Goal: Information Seeking & Learning: Learn about a topic

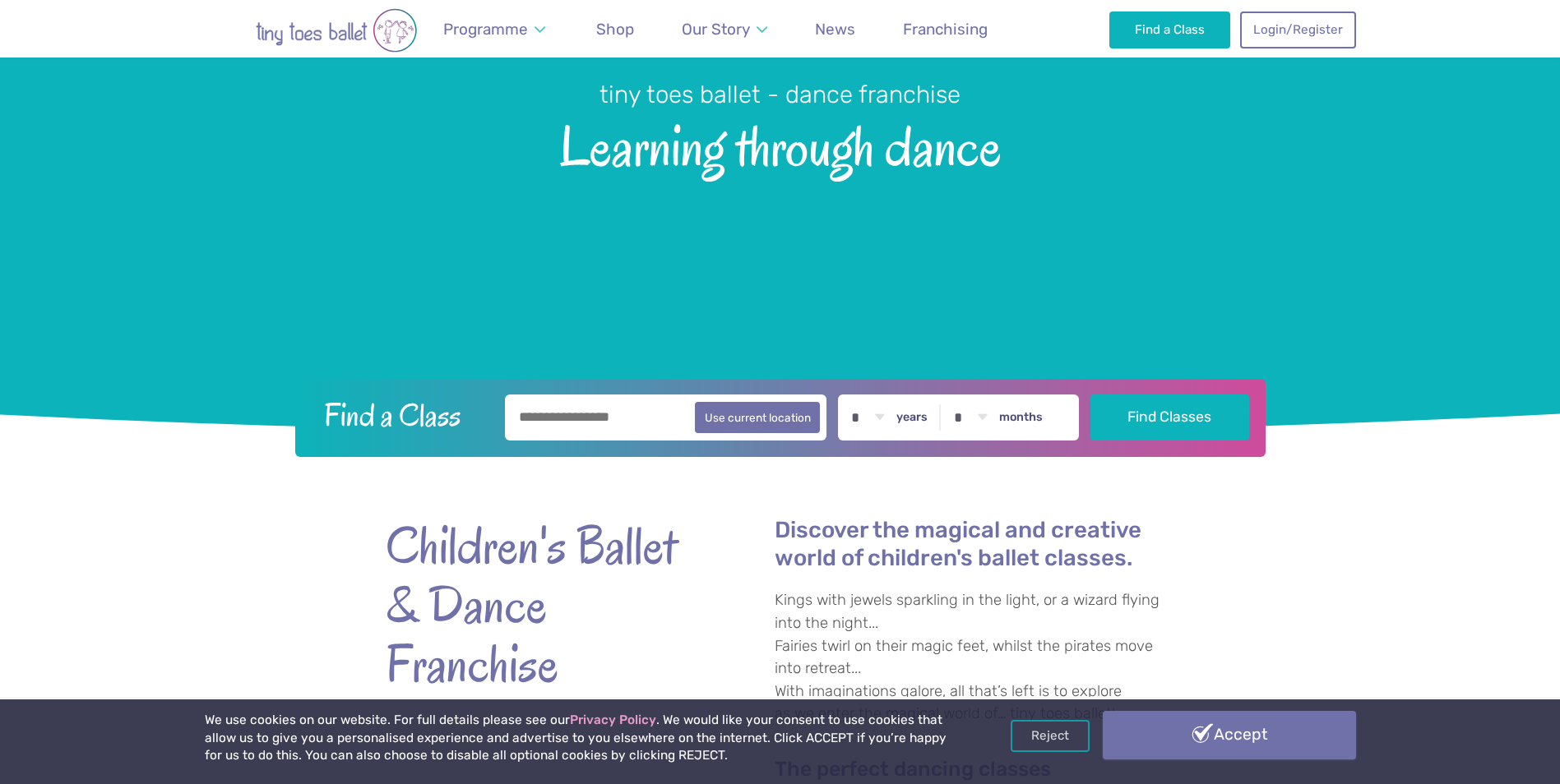
scroll to position [164, 0]
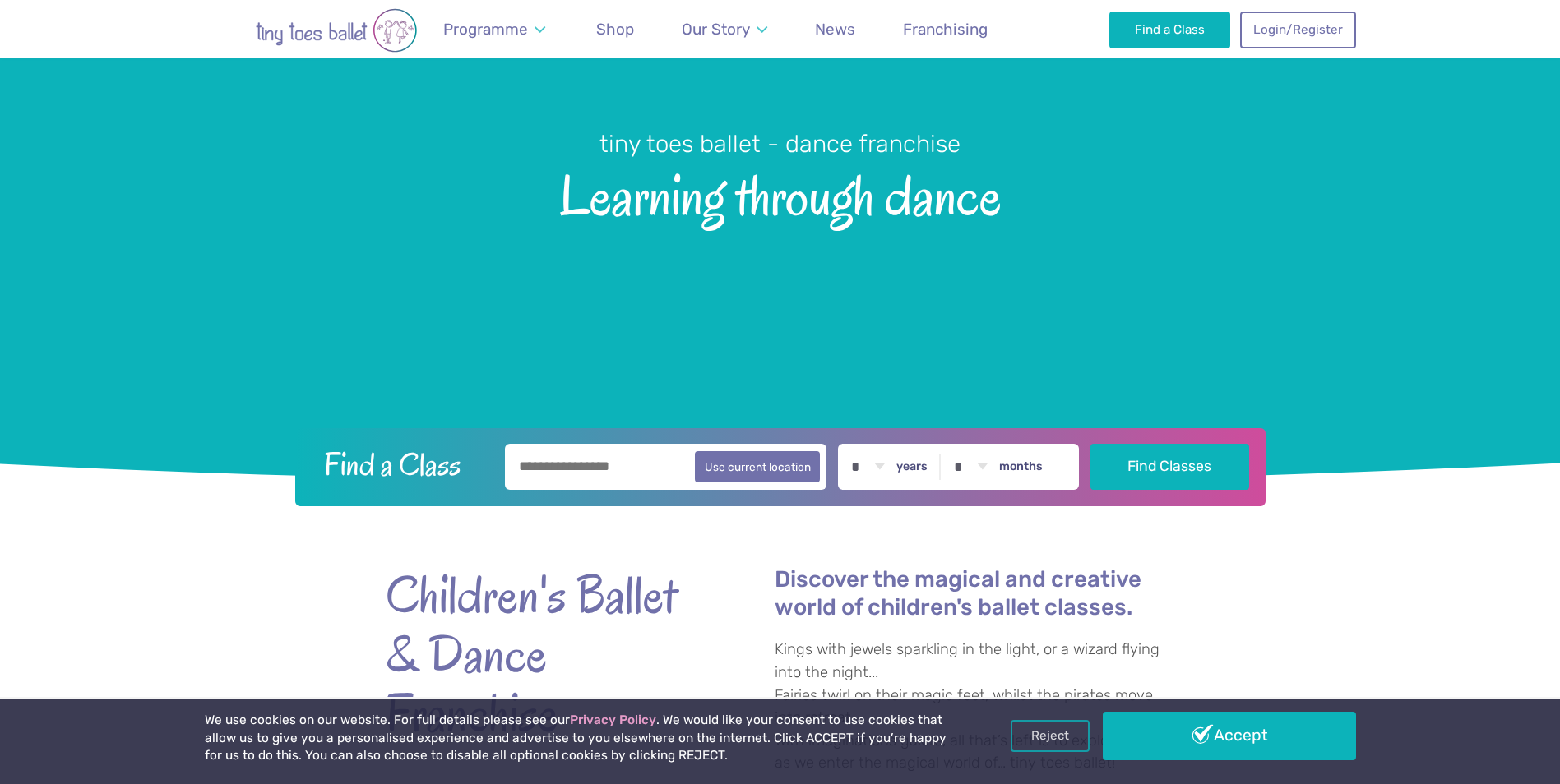
click at [1190, 730] on link "Accept" at bounding box center [1229, 736] width 253 height 48
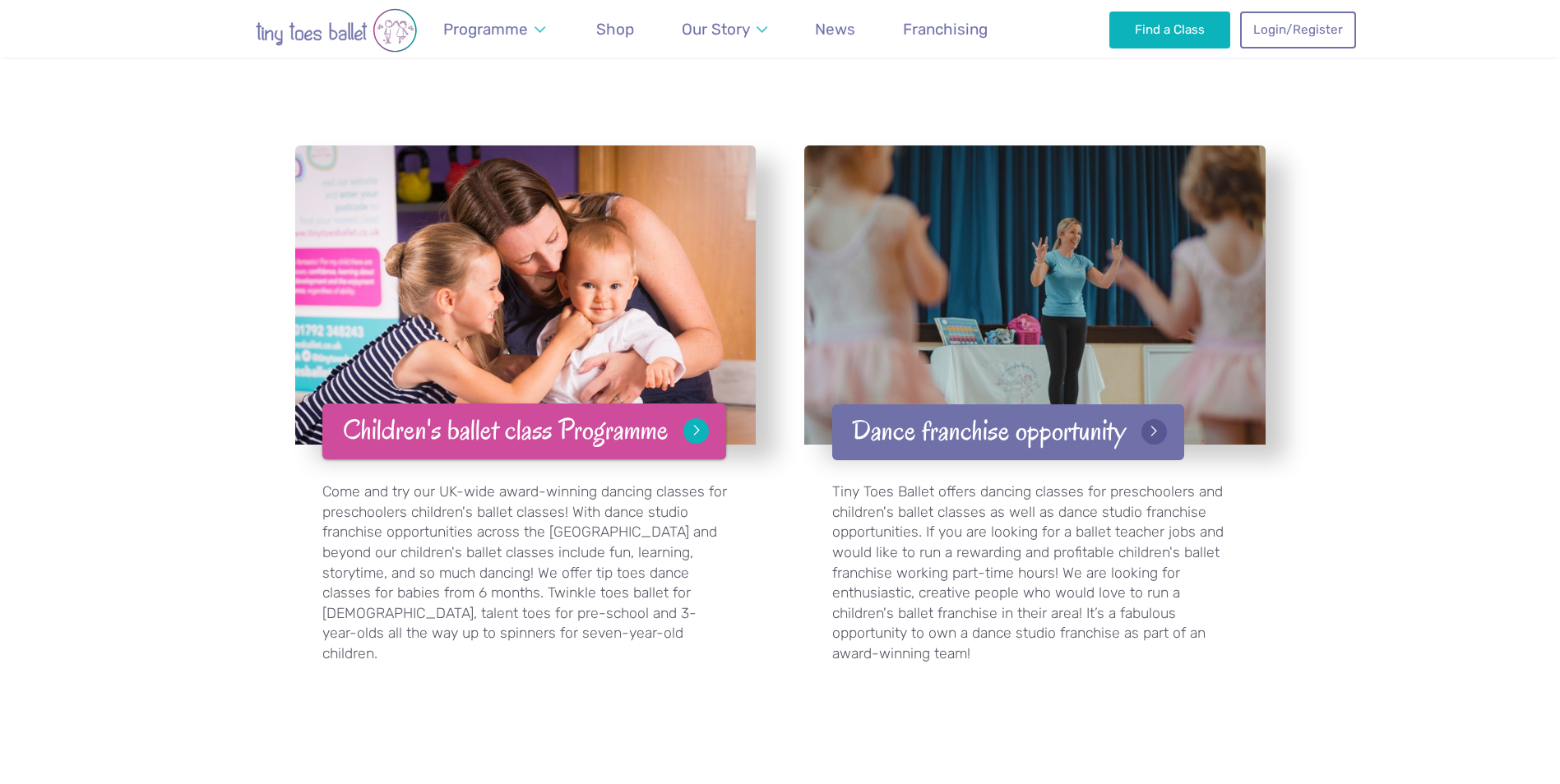
scroll to position [2548, 0]
click at [650, 414] on link "Children's ballet class Programme" at bounding box center [523, 432] width 404 height 57
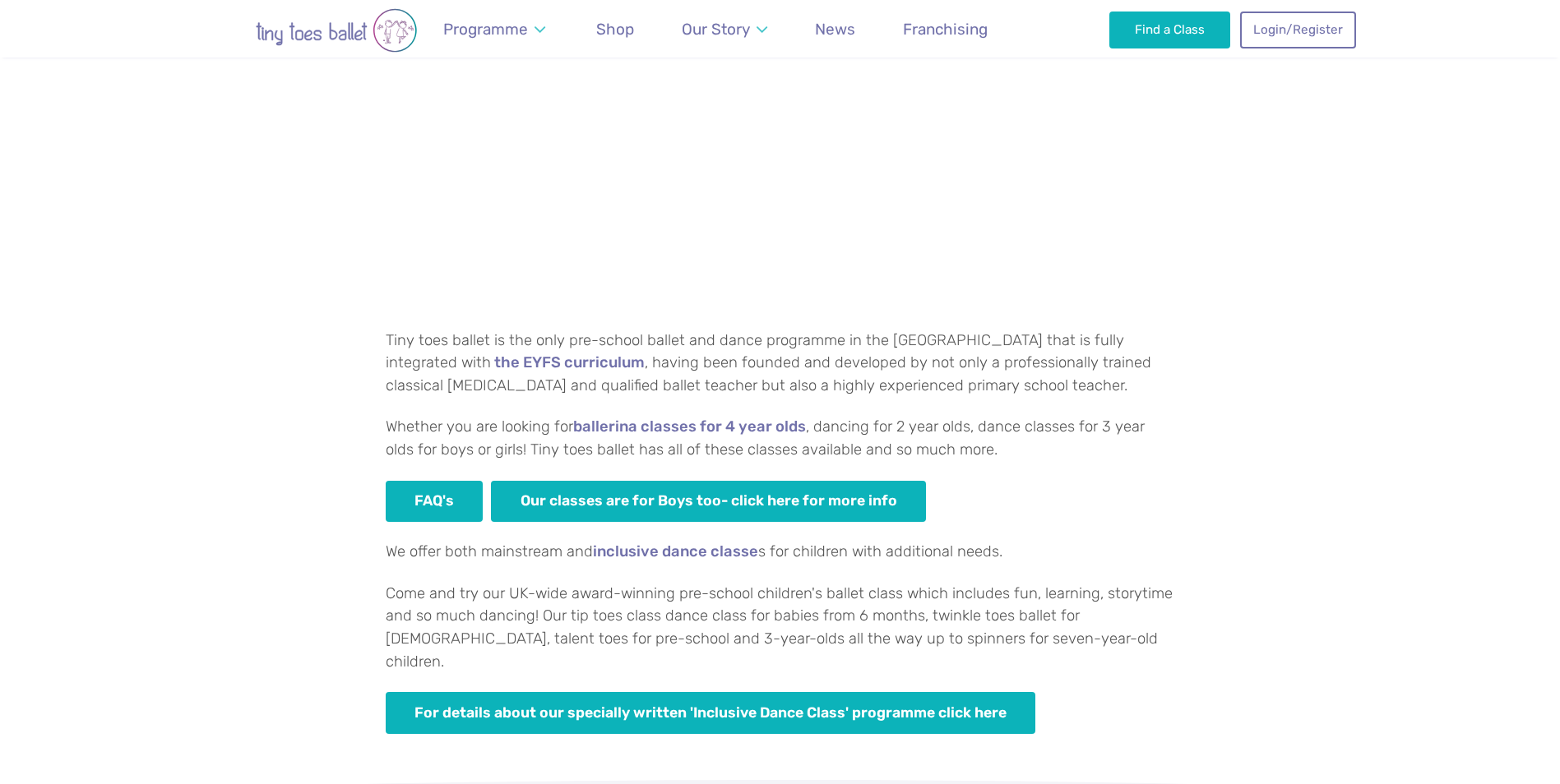
scroll to position [822, 0]
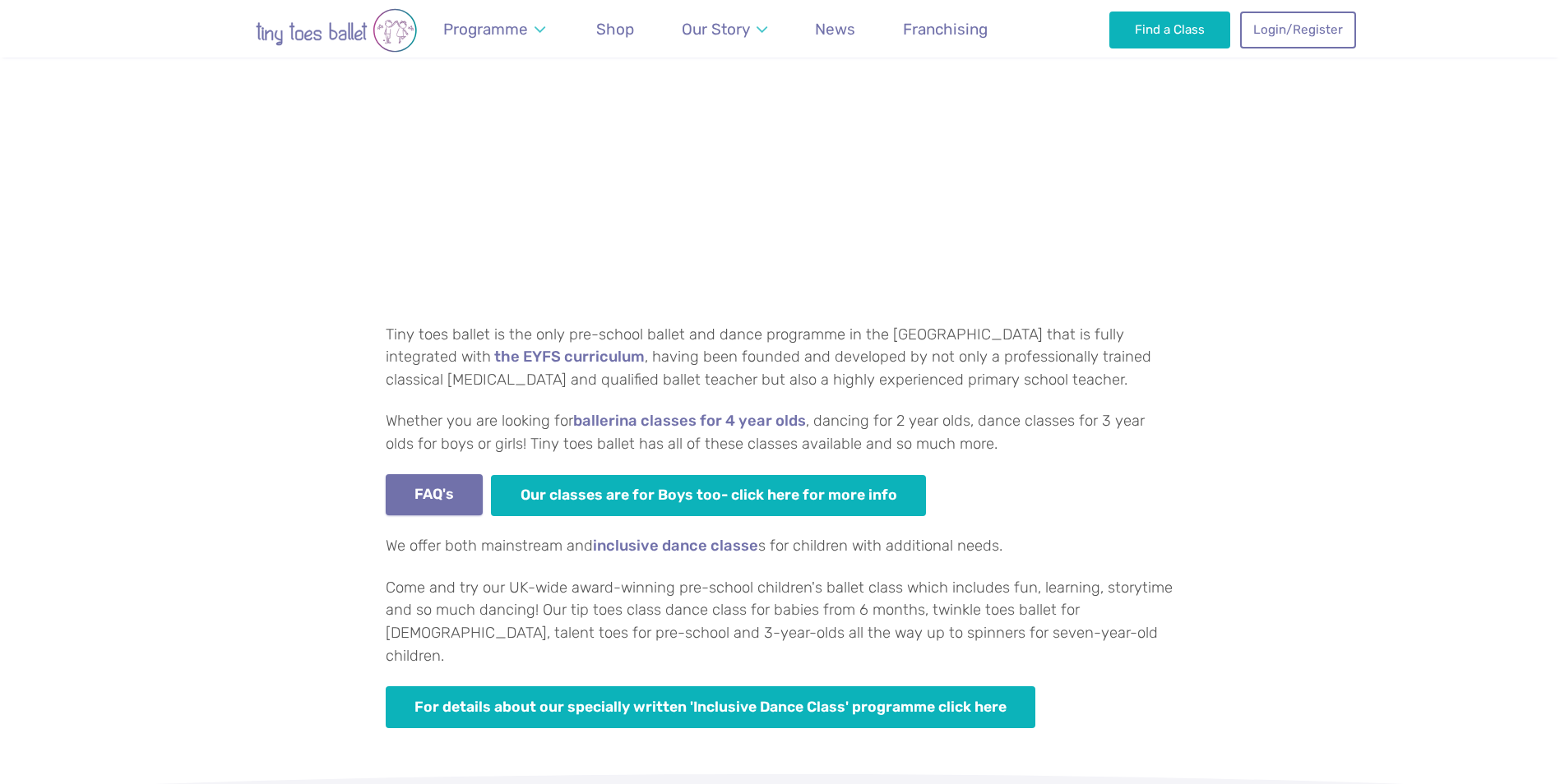
click at [437, 501] on link "FAQ's" at bounding box center [434, 495] width 98 height 42
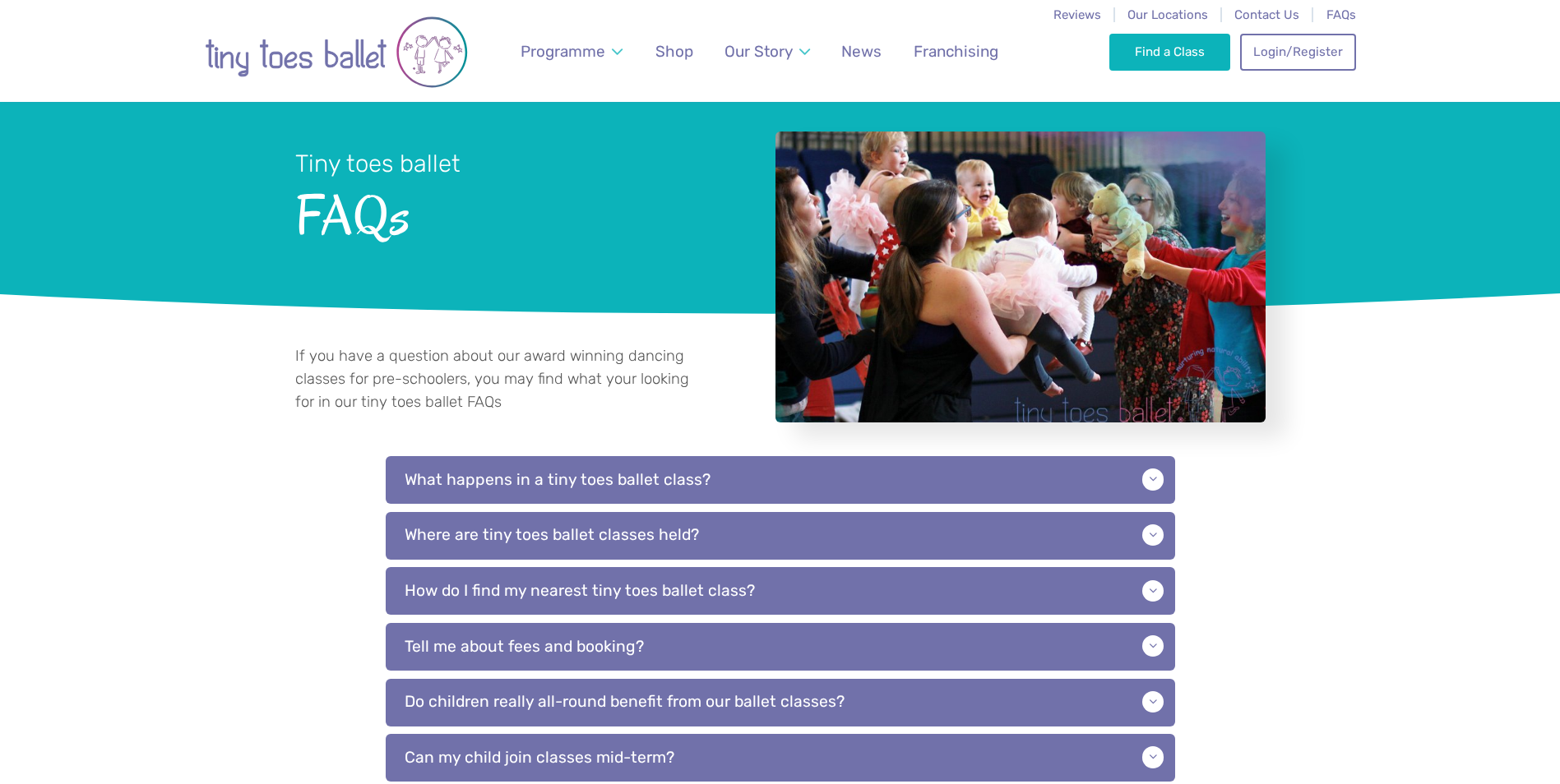
scroll to position [83, 0]
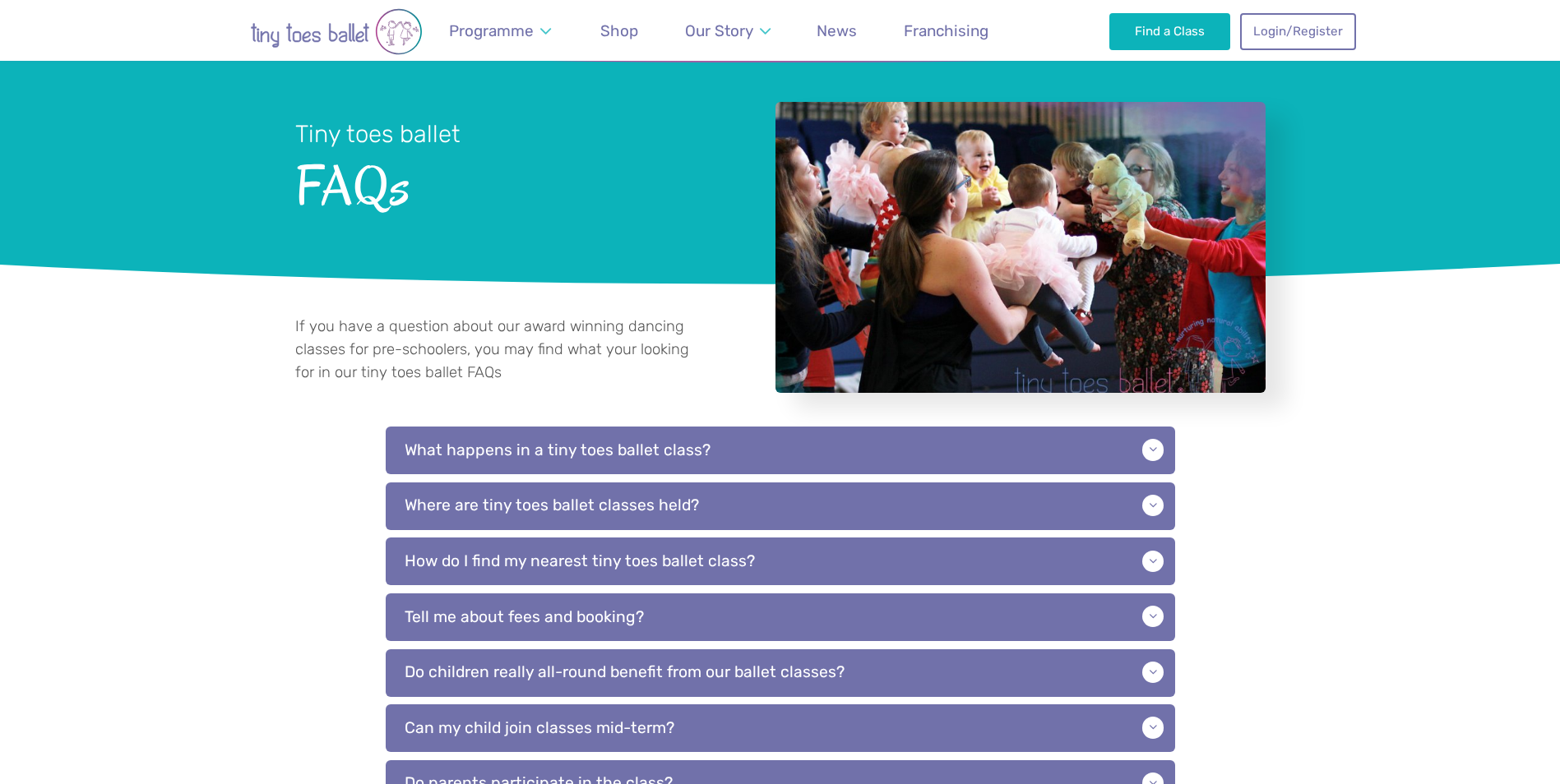
click at [1099, 476] on div "What happens in a tiny toes ballet class? Each term we have a different theme w…" at bounding box center [780, 784] width 789 height 715
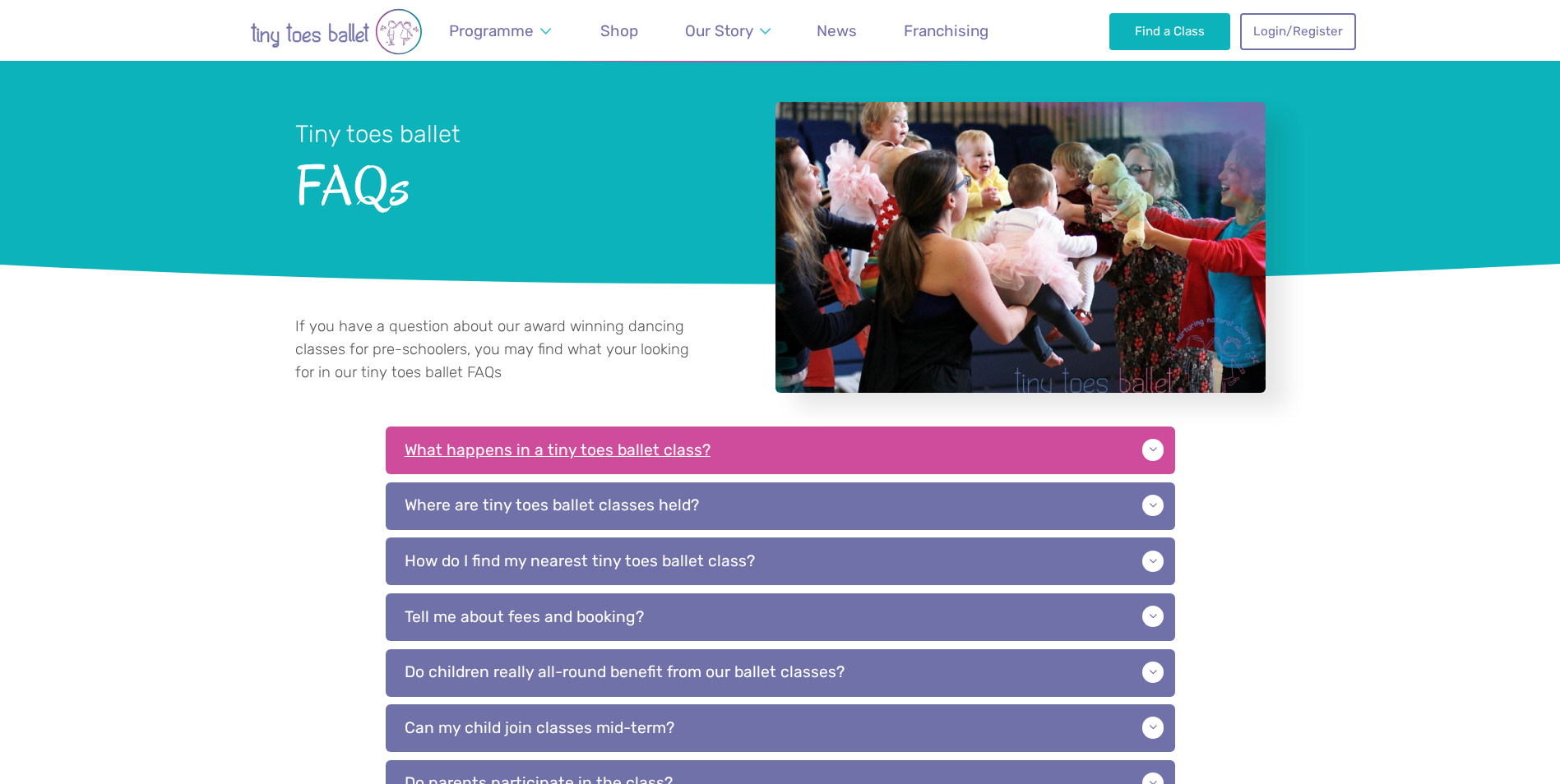
click at [1155, 452] on p "What happens in a tiny toes ballet class?" at bounding box center [780, 451] width 789 height 48
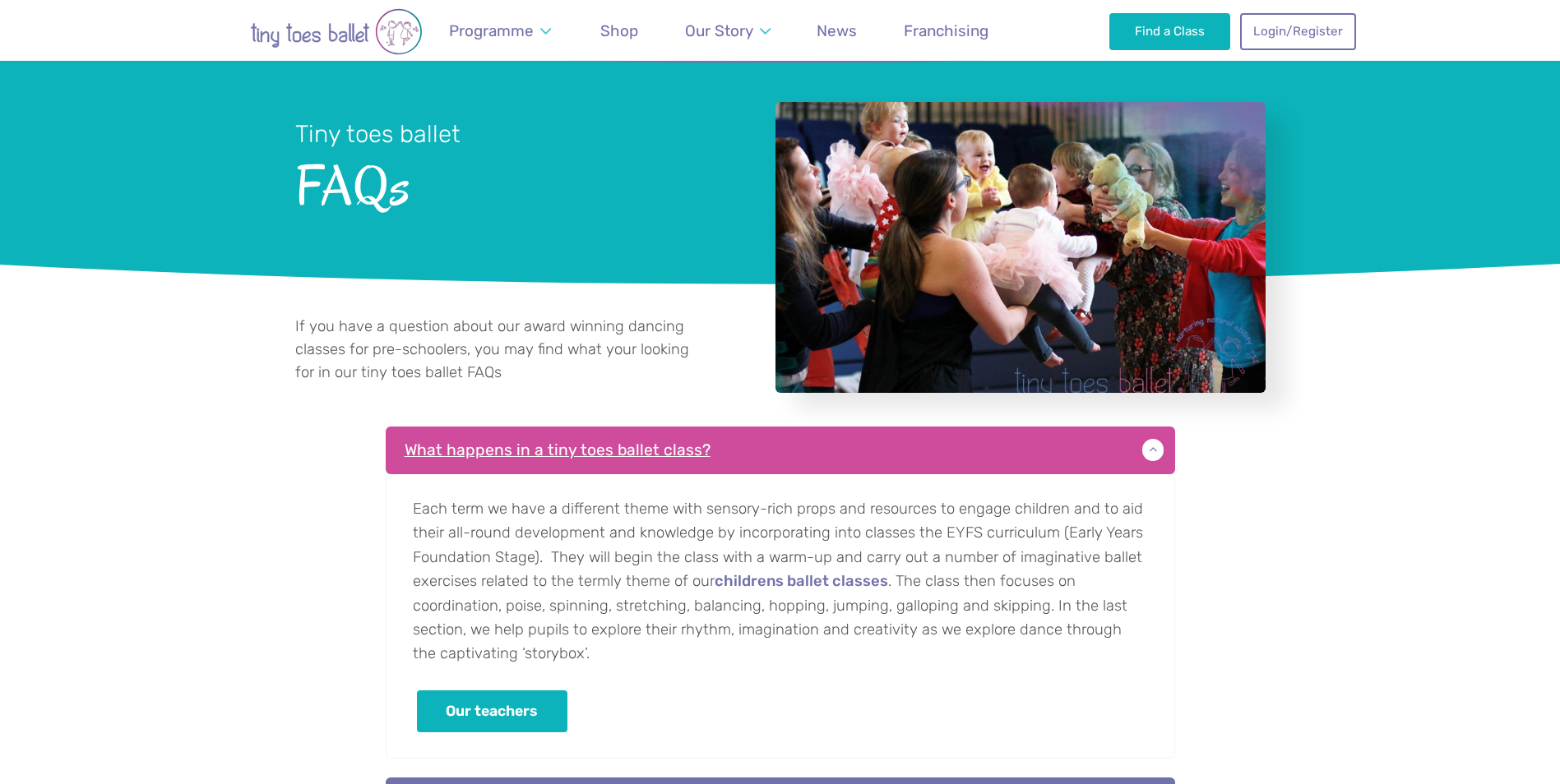
click at [1155, 452] on p "What happens in a tiny toes ballet class?" at bounding box center [780, 451] width 789 height 48
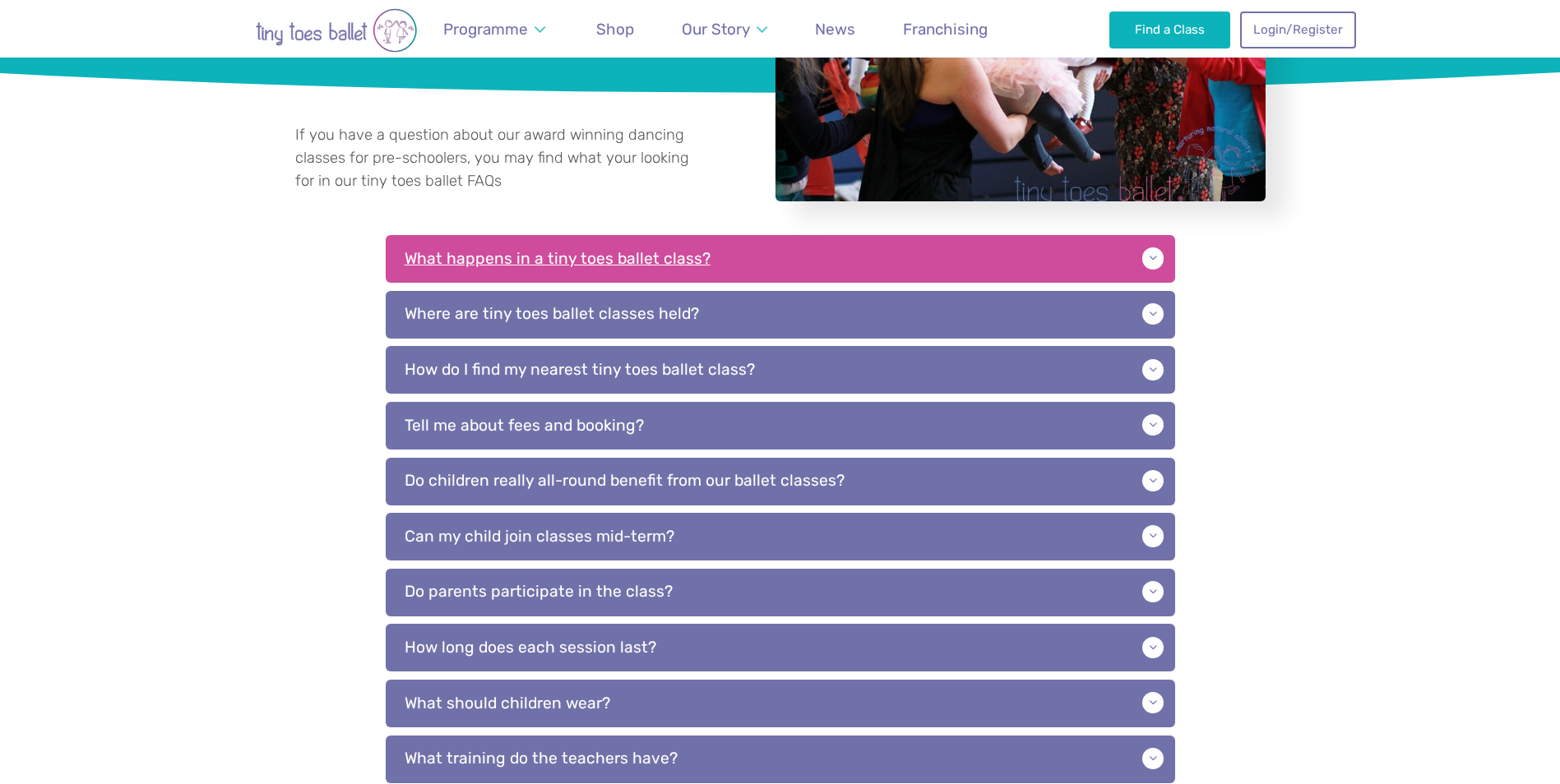
scroll to position [247, 0]
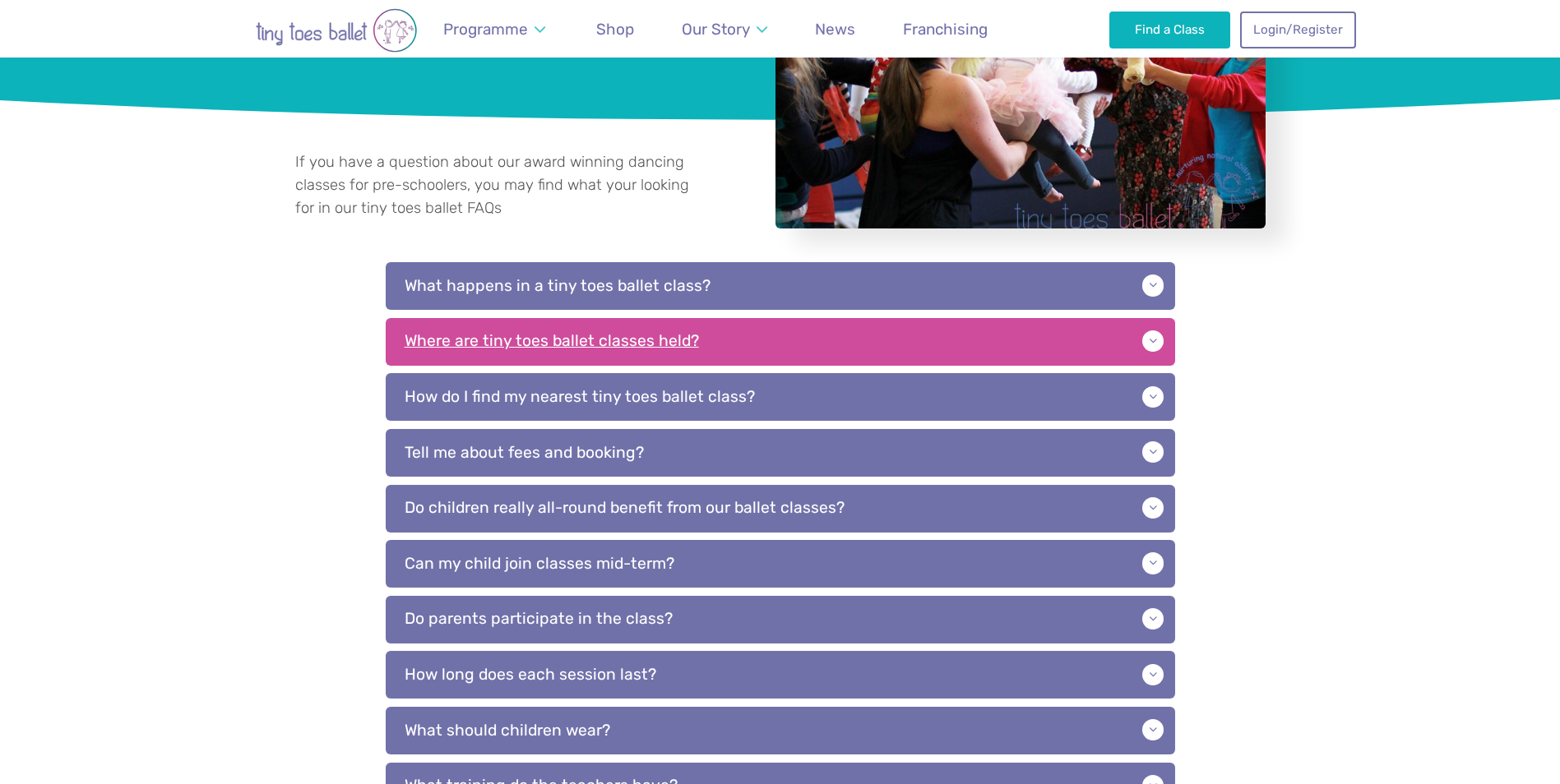
click at [1071, 346] on p "Where are tiny toes ballet classes held?" at bounding box center [780, 342] width 789 height 48
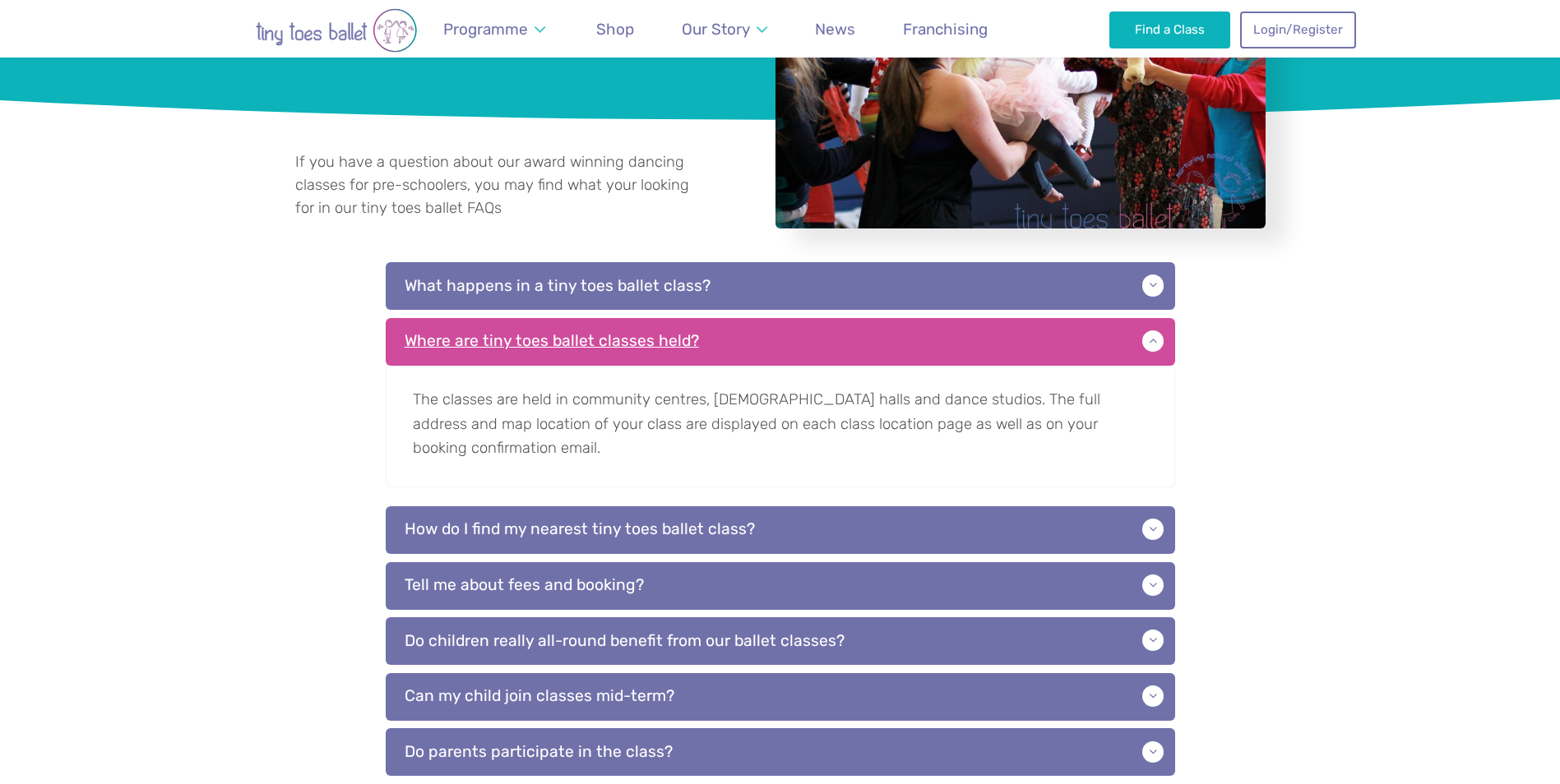
click at [1071, 346] on p "Where are tiny toes ballet classes held?" at bounding box center [780, 342] width 789 height 48
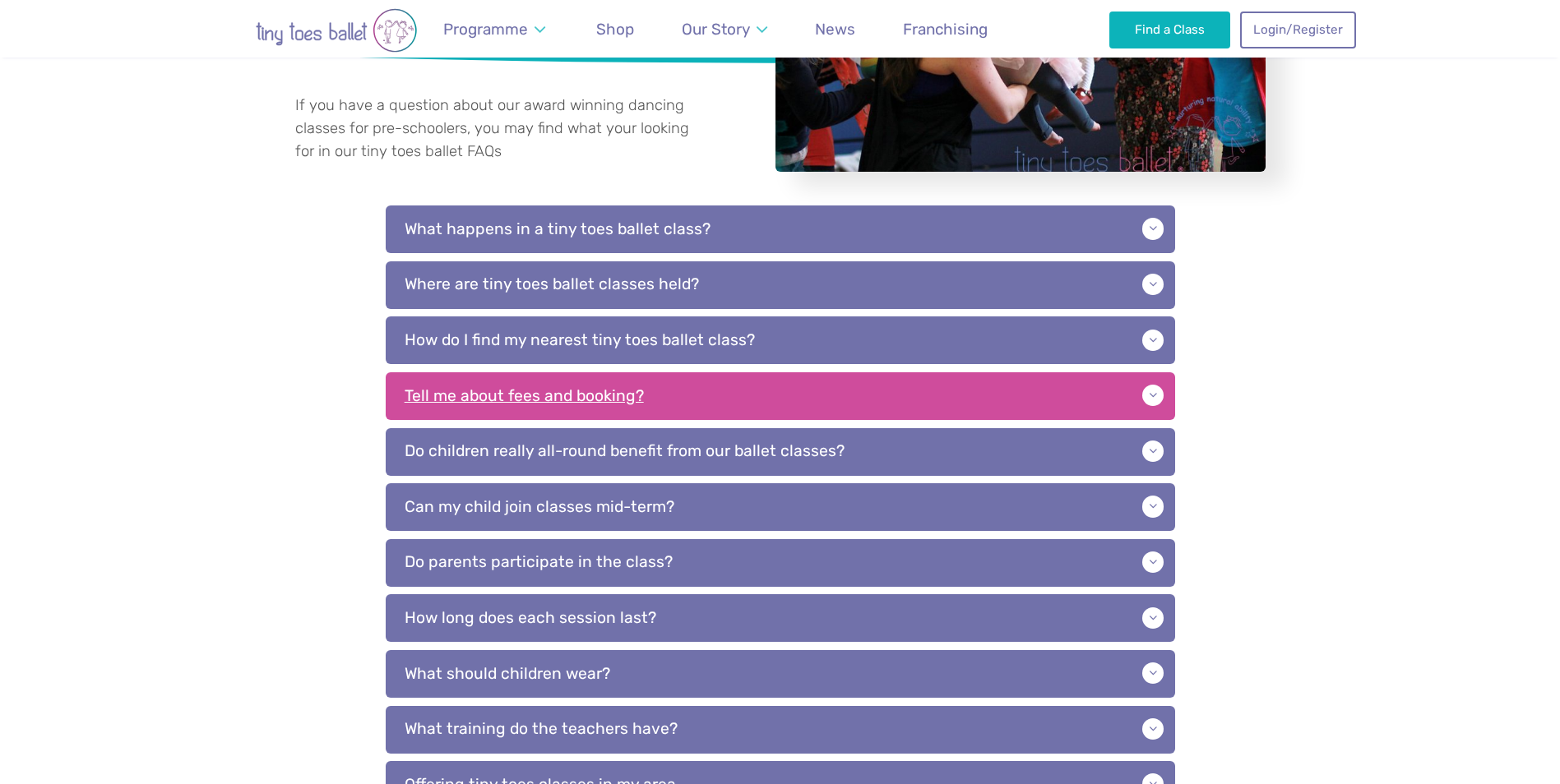
scroll to position [328, 0]
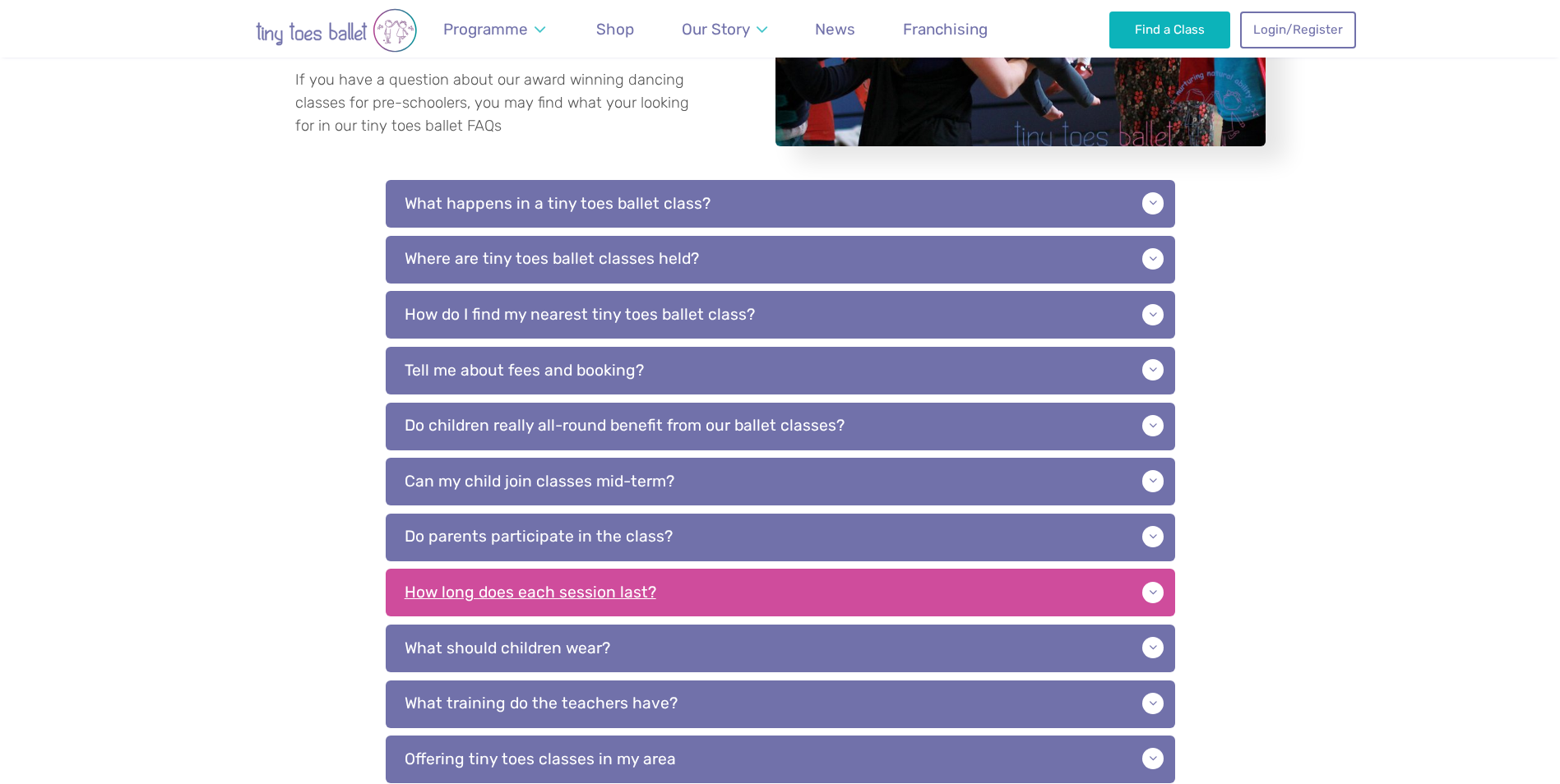
click at [989, 605] on p "How long does each session last?" at bounding box center [780, 593] width 789 height 48
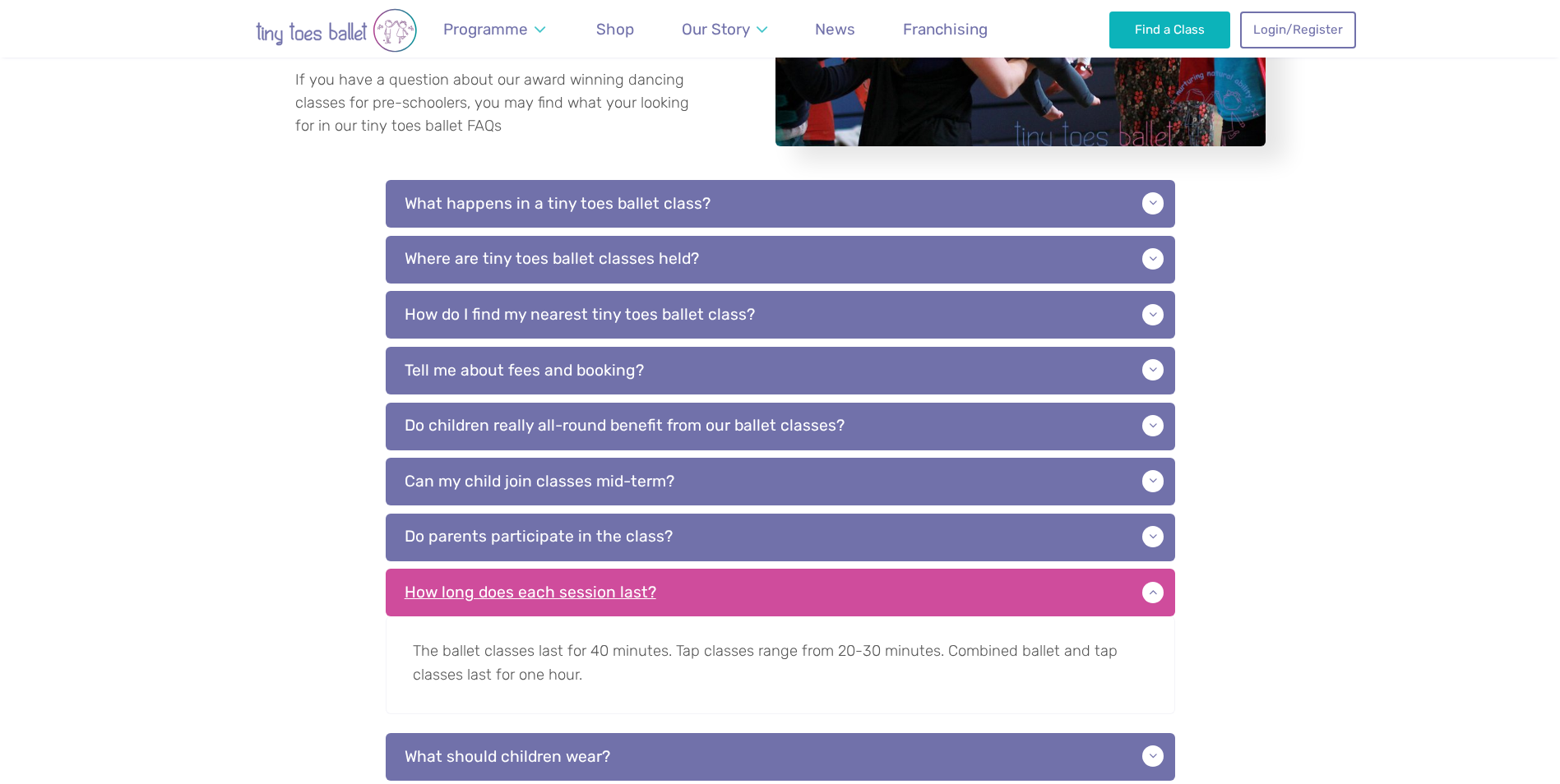
click at [1000, 599] on p "How long does each session last?" at bounding box center [780, 593] width 789 height 48
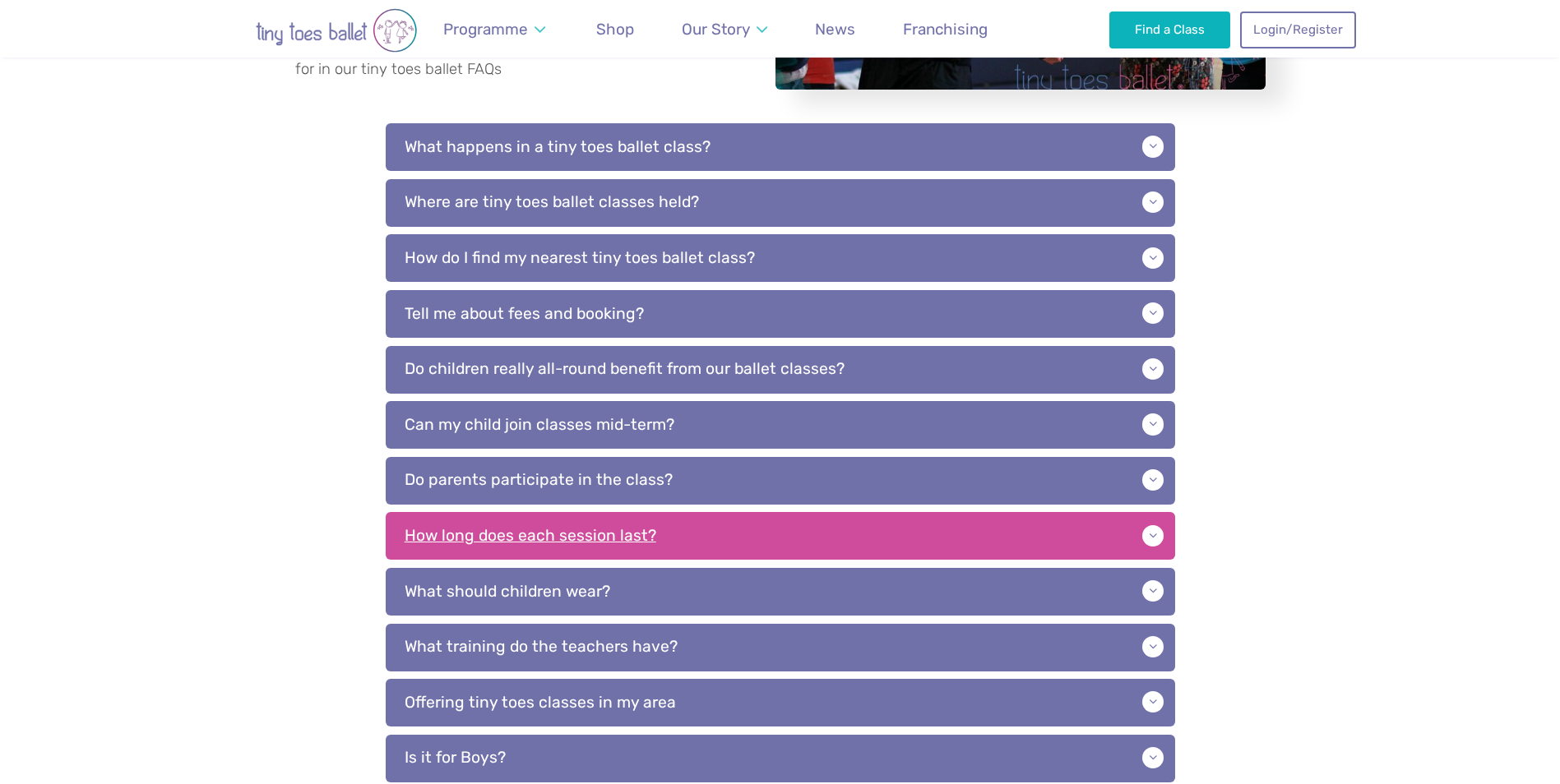
scroll to position [411, 0]
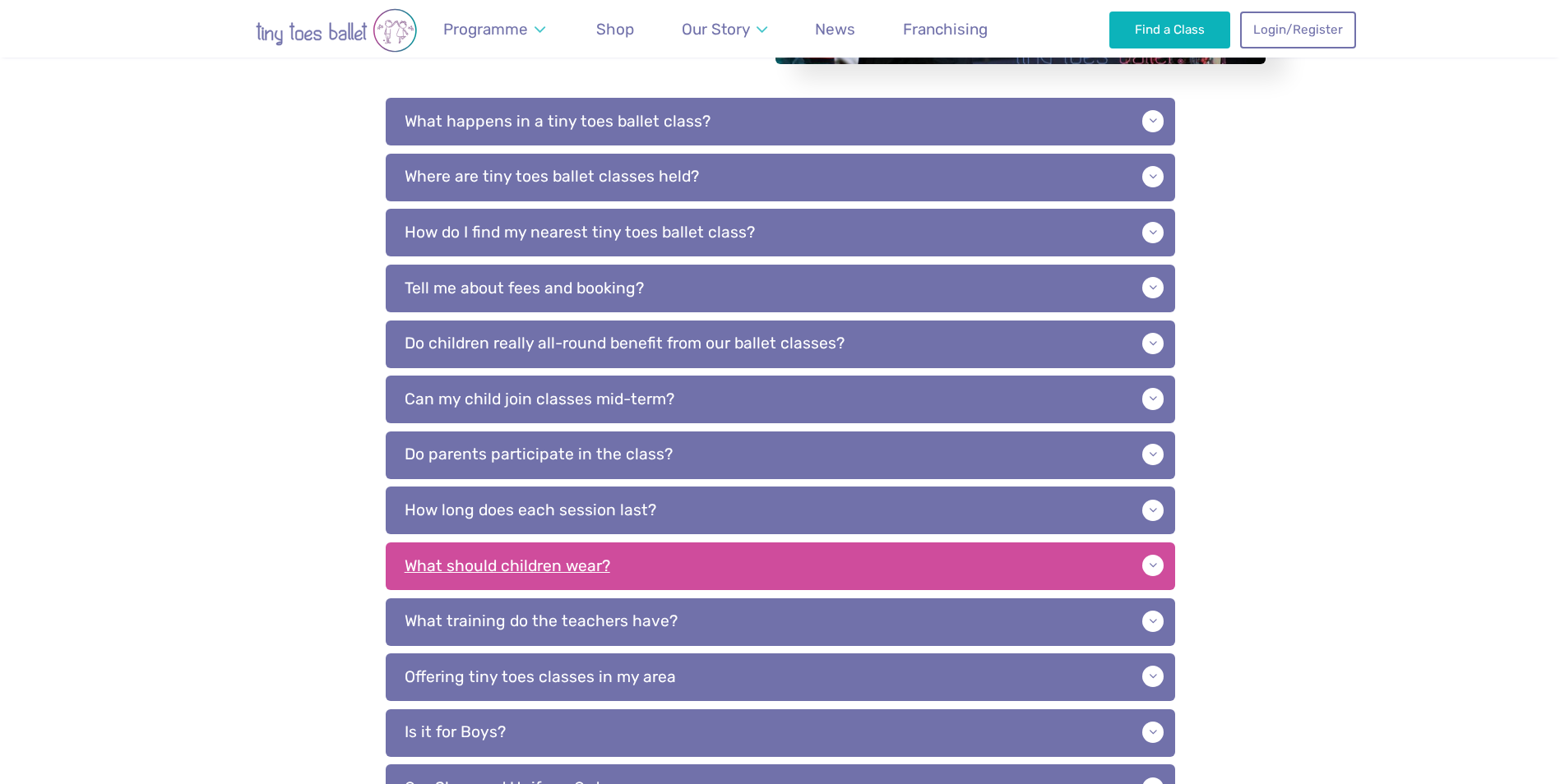
click at [1010, 574] on p "What should children wear?" at bounding box center [780, 566] width 789 height 48
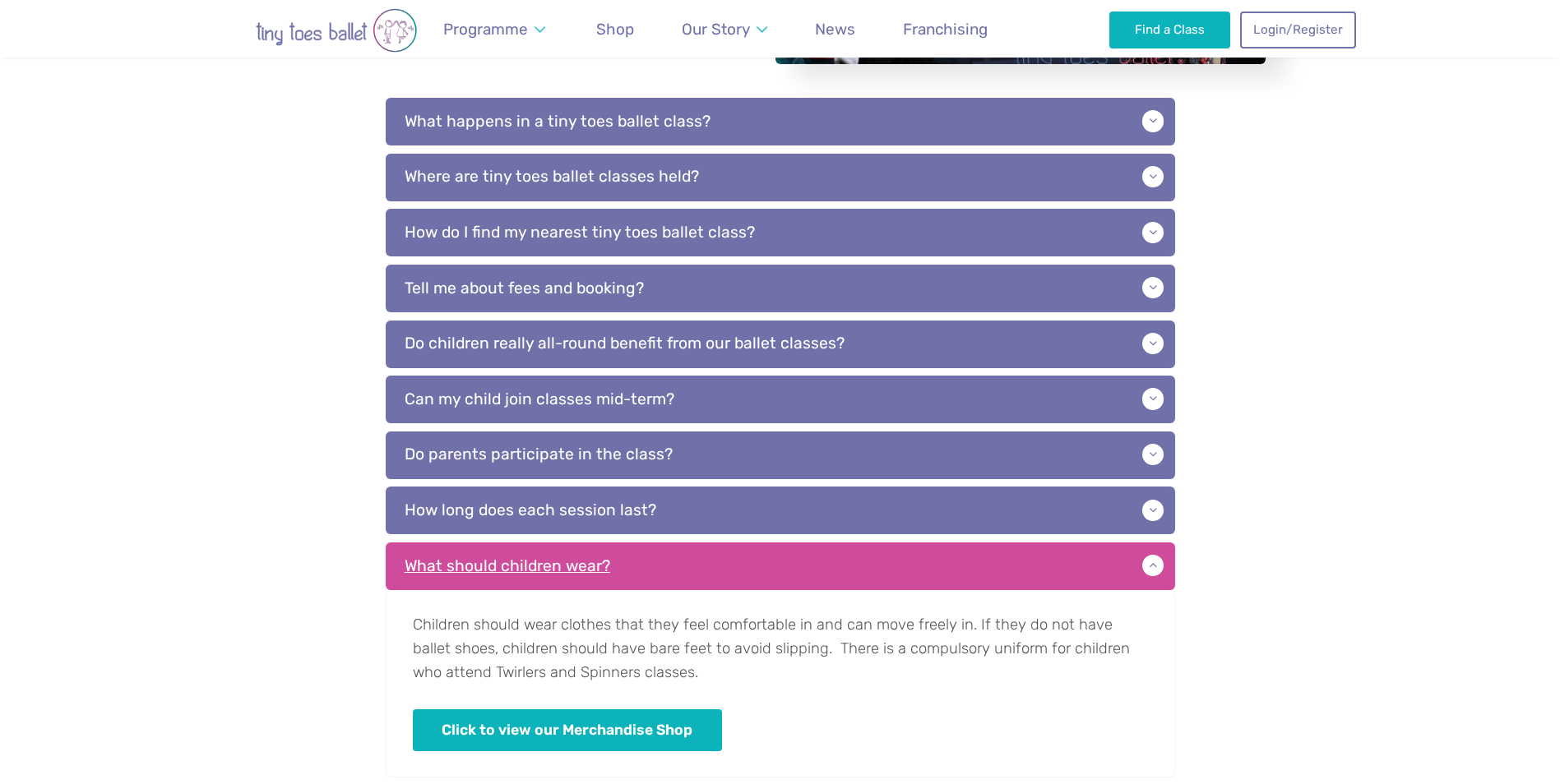
click at [1014, 579] on p "What should children wear?" at bounding box center [780, 566] width 789 height 48
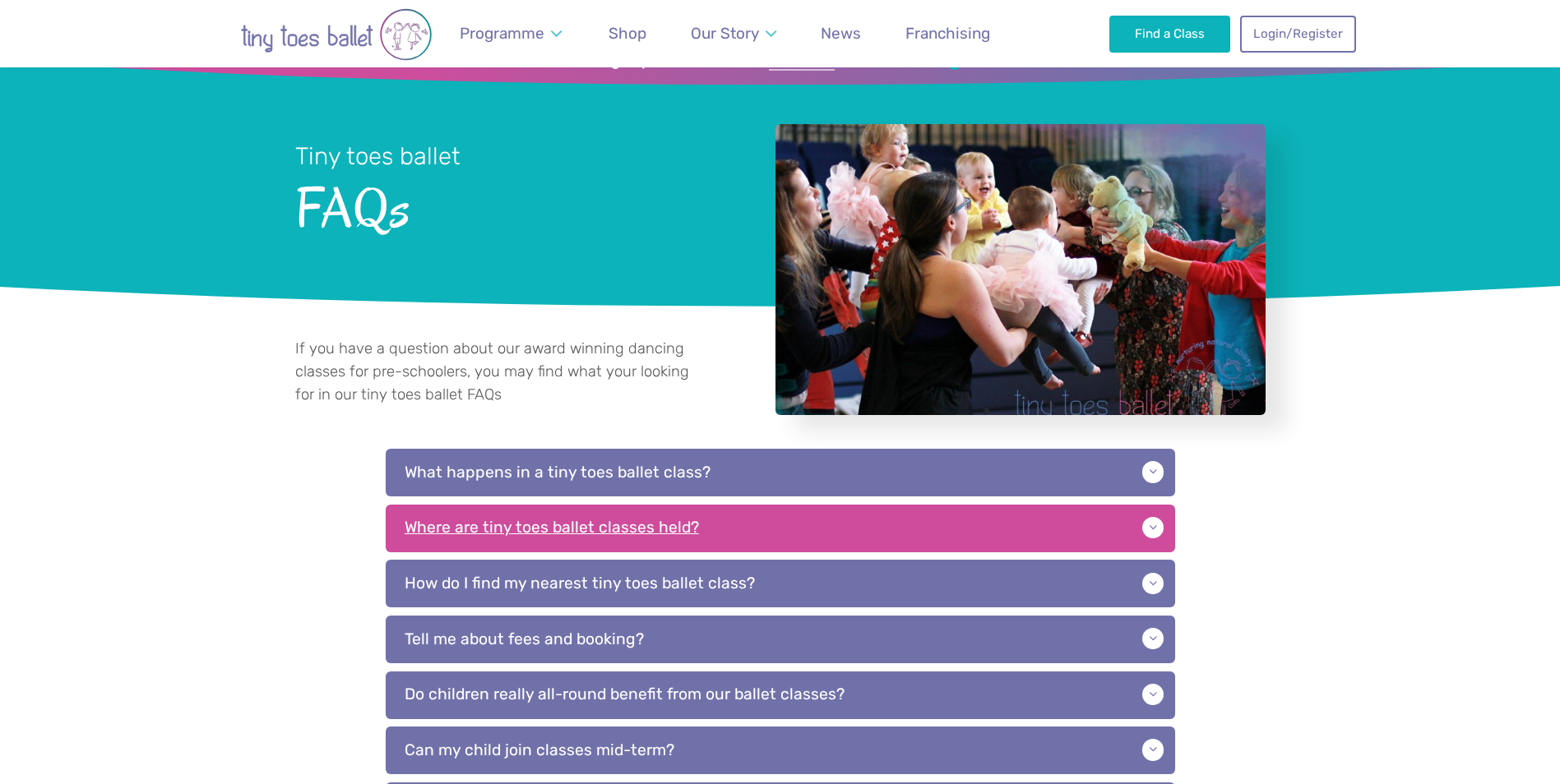
scroll to position [83, 0]
